Goal: Information Seeking & Learning: Compare options

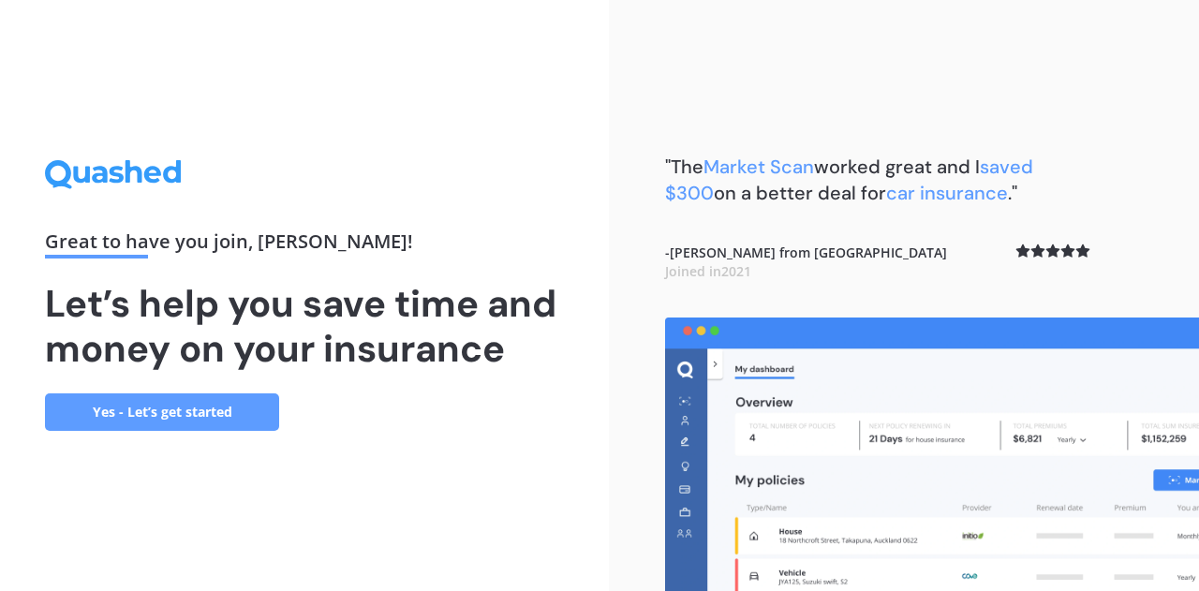
click at [153, 413] on link "Yes - Let’s get started" at bounding box center [162, 411] width 234 height 37
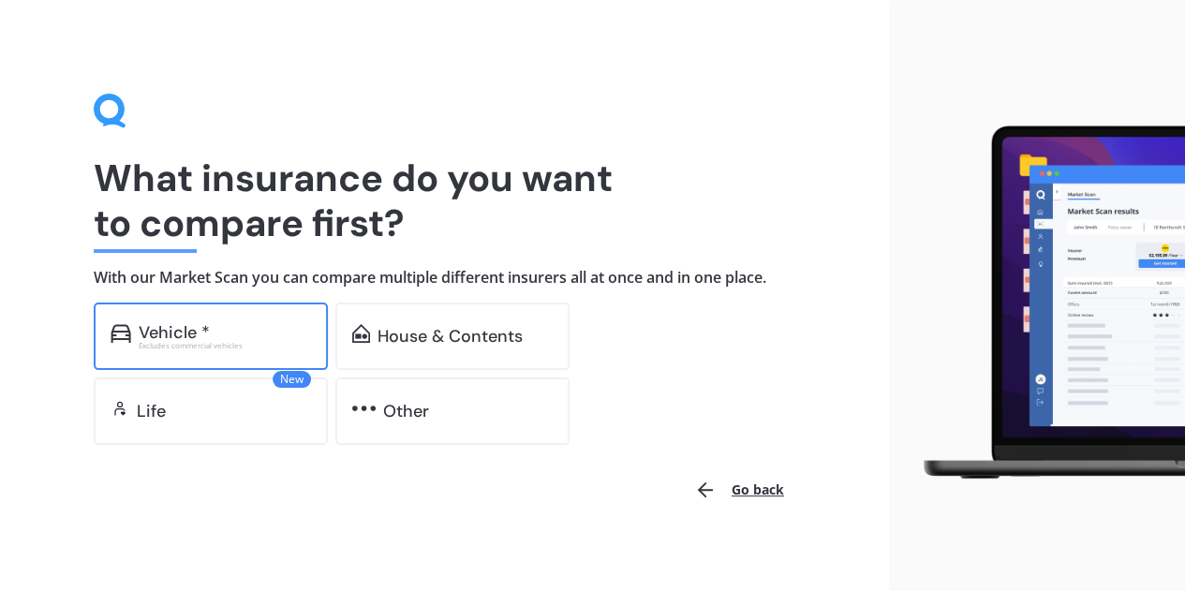
click at [206, 323] on div "Vehicle *" at bounding box center [174, 332] width 71 height 19
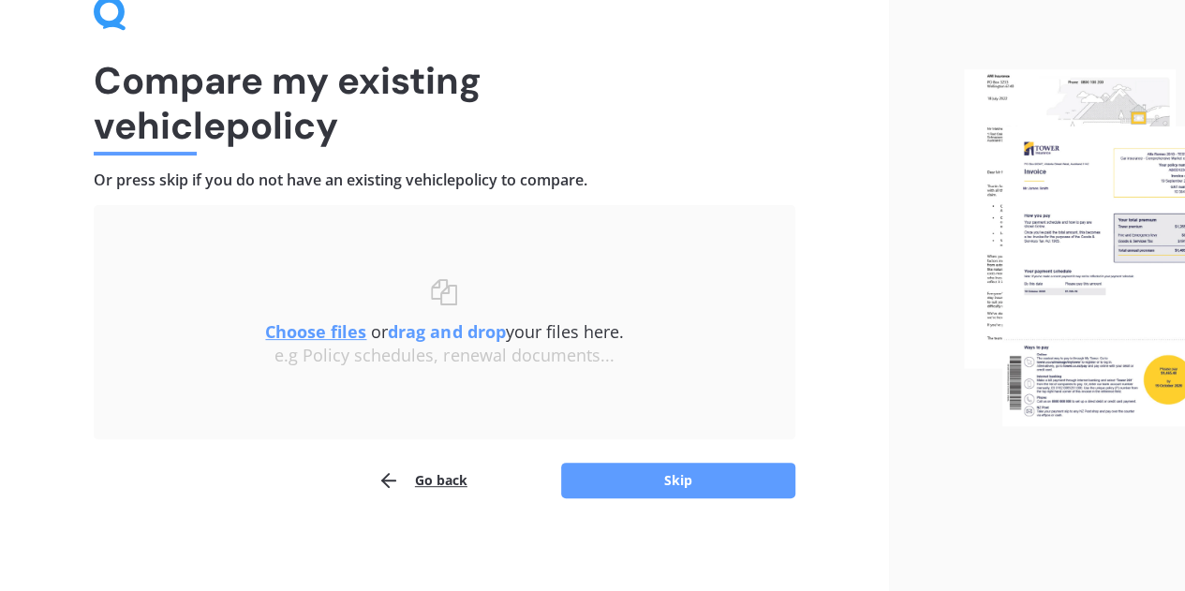
scroll to position [98, 0]
